Goal: Find specific page/section: Find specific page/section

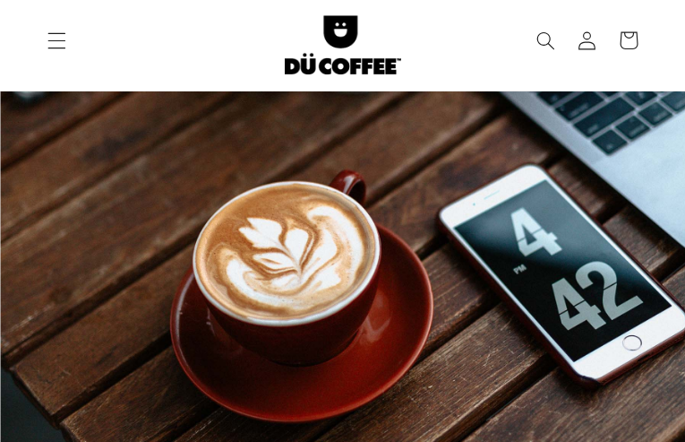
type input "LITmeOECXVMiJoc"
type input "biyanojexeva61@gmail.com"
type input "9425090455"
